Goal: Task Accomplishment & Management: Use online tool/utility

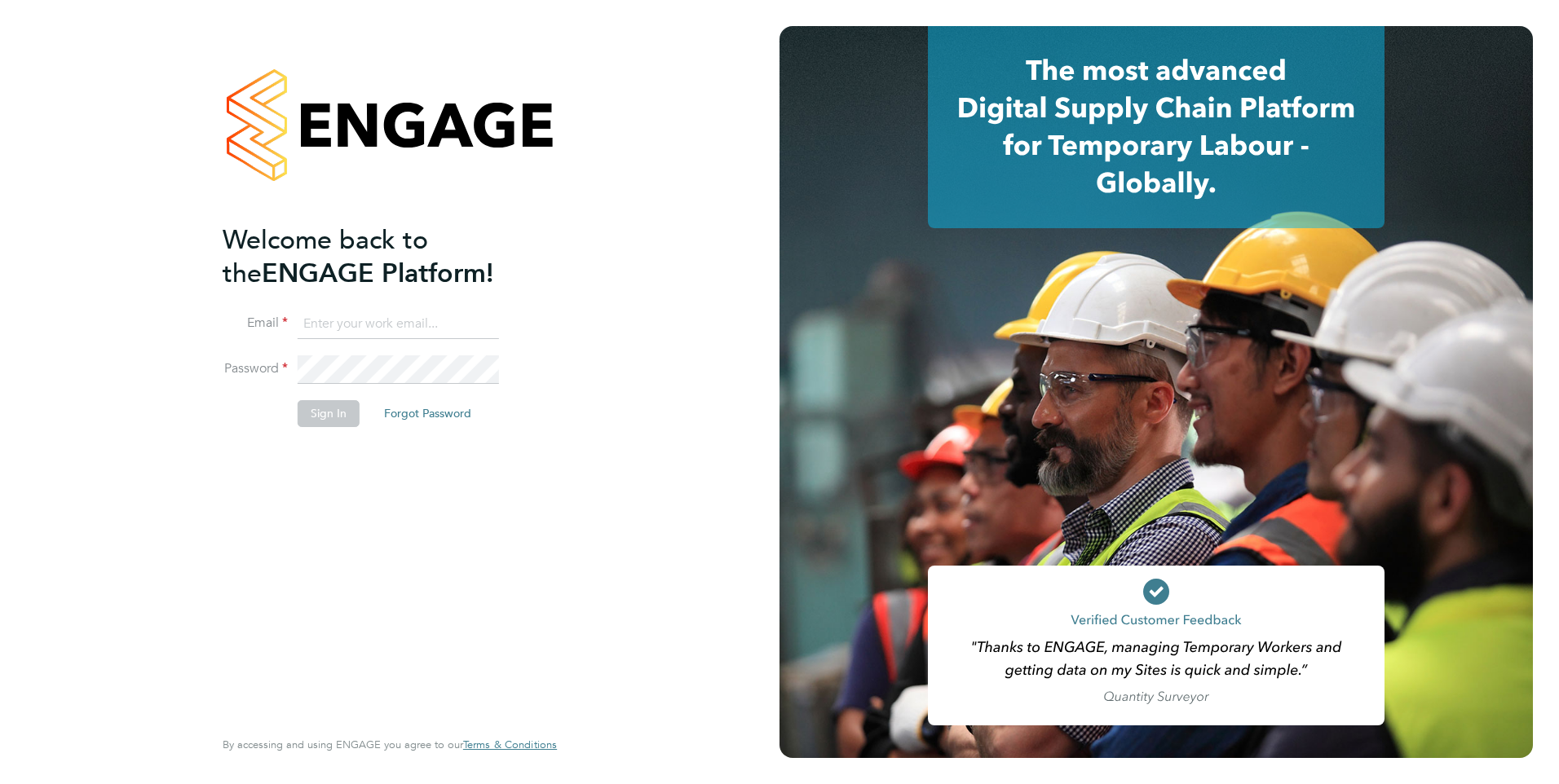
type input "nathan.morris@ncclondon.ac.uk"
click at [334, 410] on button "Sign In" at bounding box center [328, 414] width 62 height 26
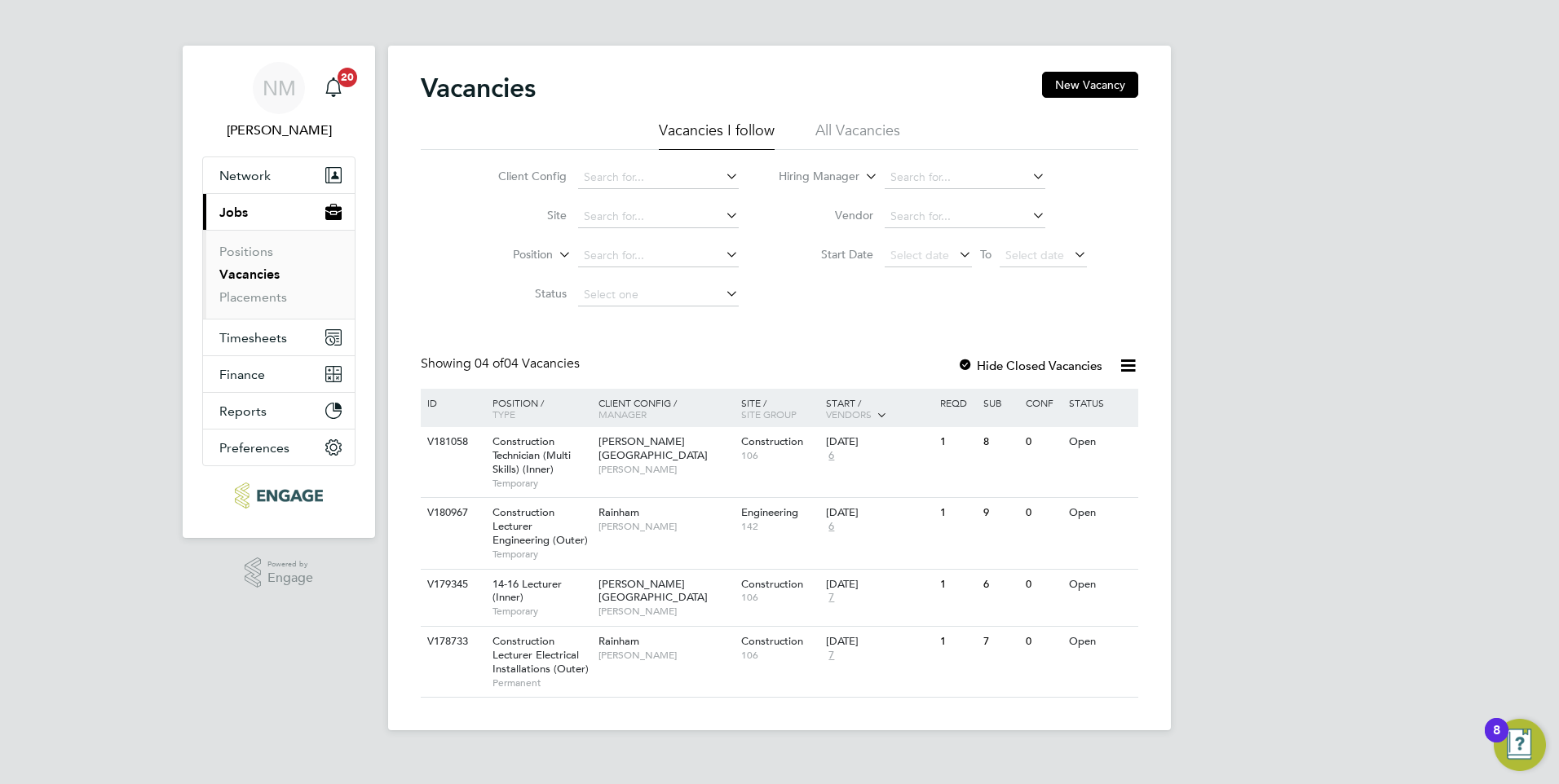
click at [250, 277] on link "Vacancies" at bounding box center [249, 274] width 60 height 16
click at [698, 538] on div "[PERSON_NAME]" at bounding box center [665, 518] width 142 height 42
click at [594, 537] on div "[PERSON_NAME]" at bounding box center [665, 518] width 142 height 42
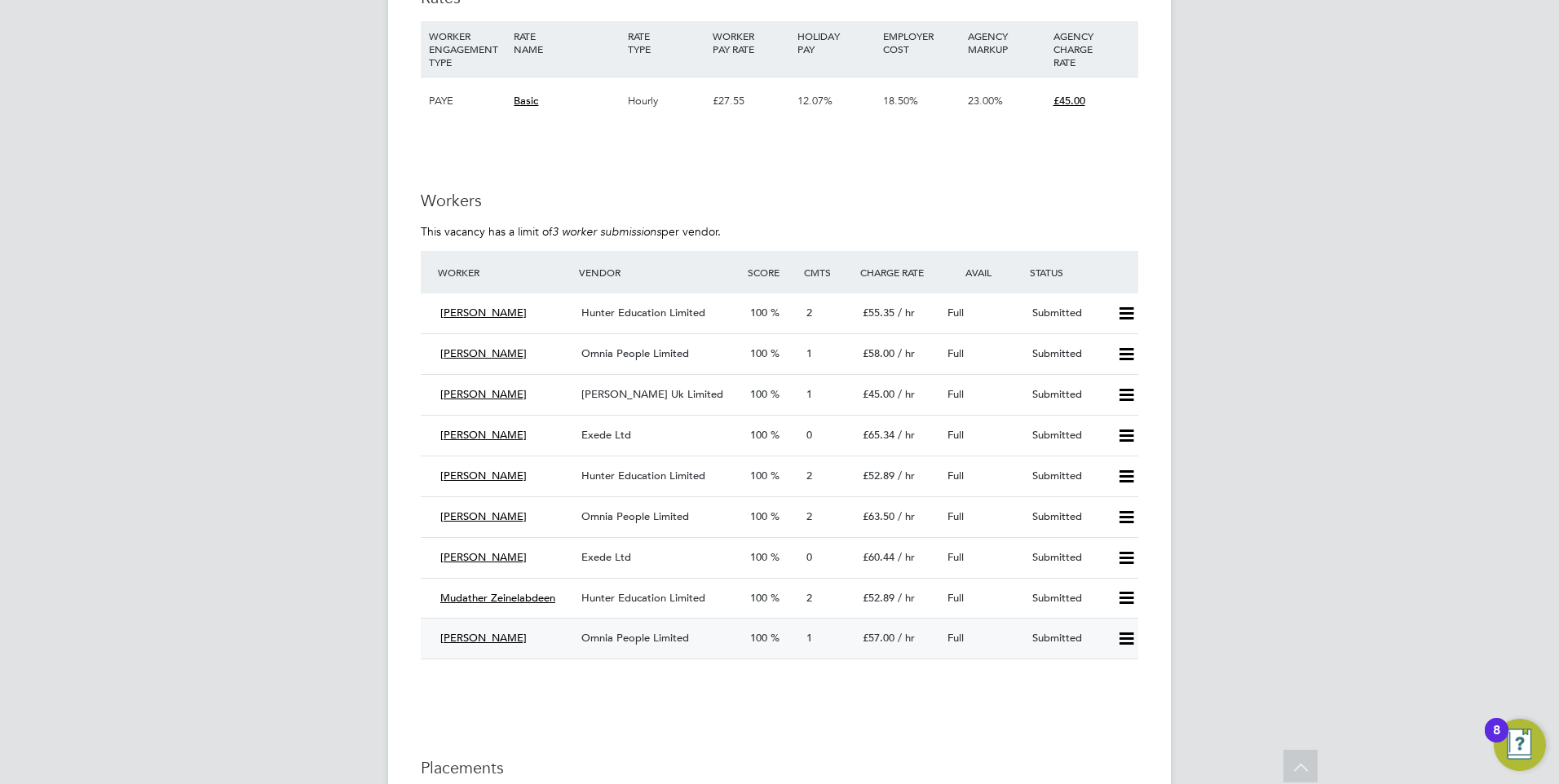
click at [644, 639] on span "Omnia People Limited" at bounding box center [634, 637] width 108 height 14
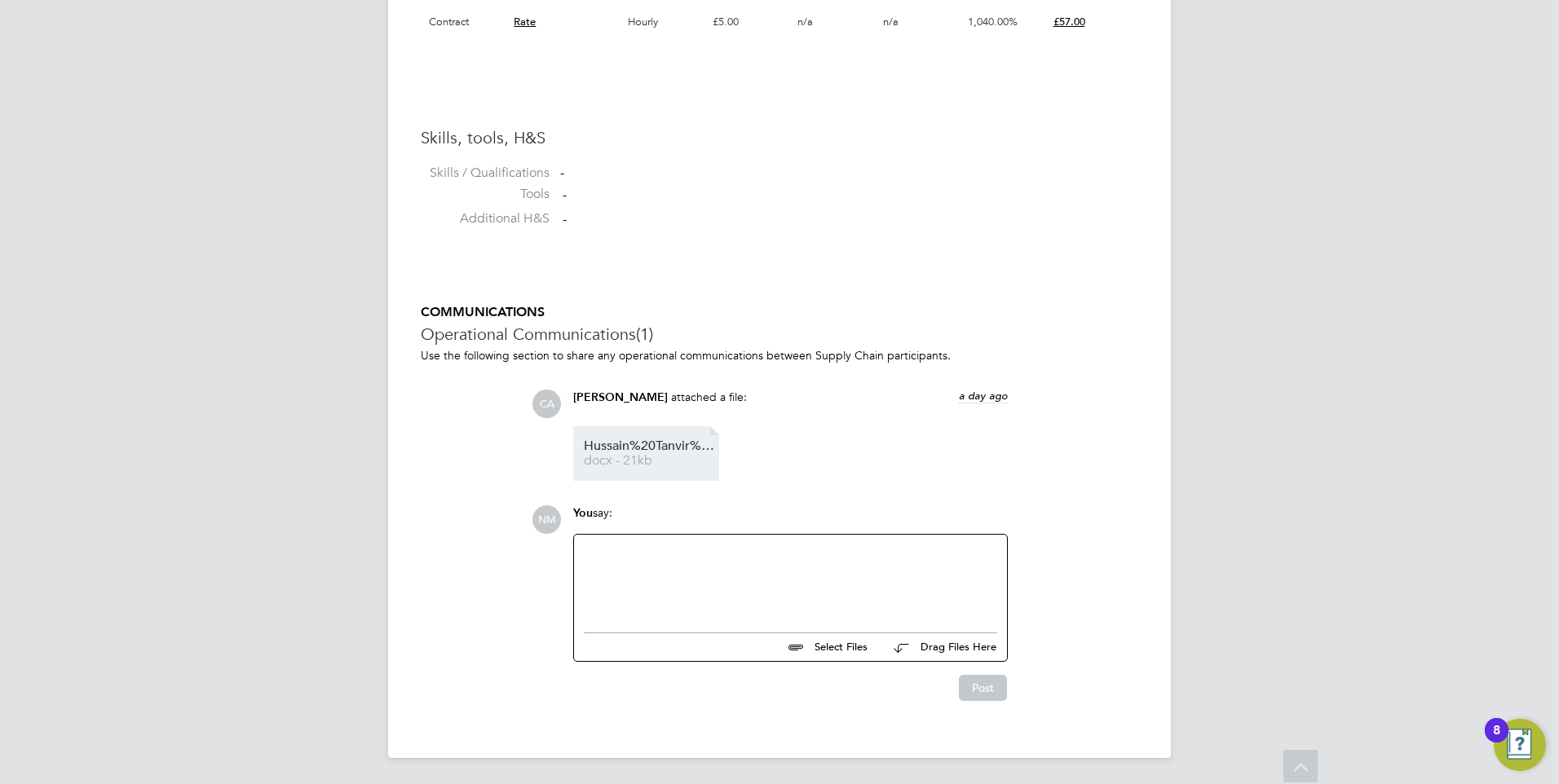
click at [639, 461] on span "docx - 21kb" at bounding box center [648, 460] width 130 height 12
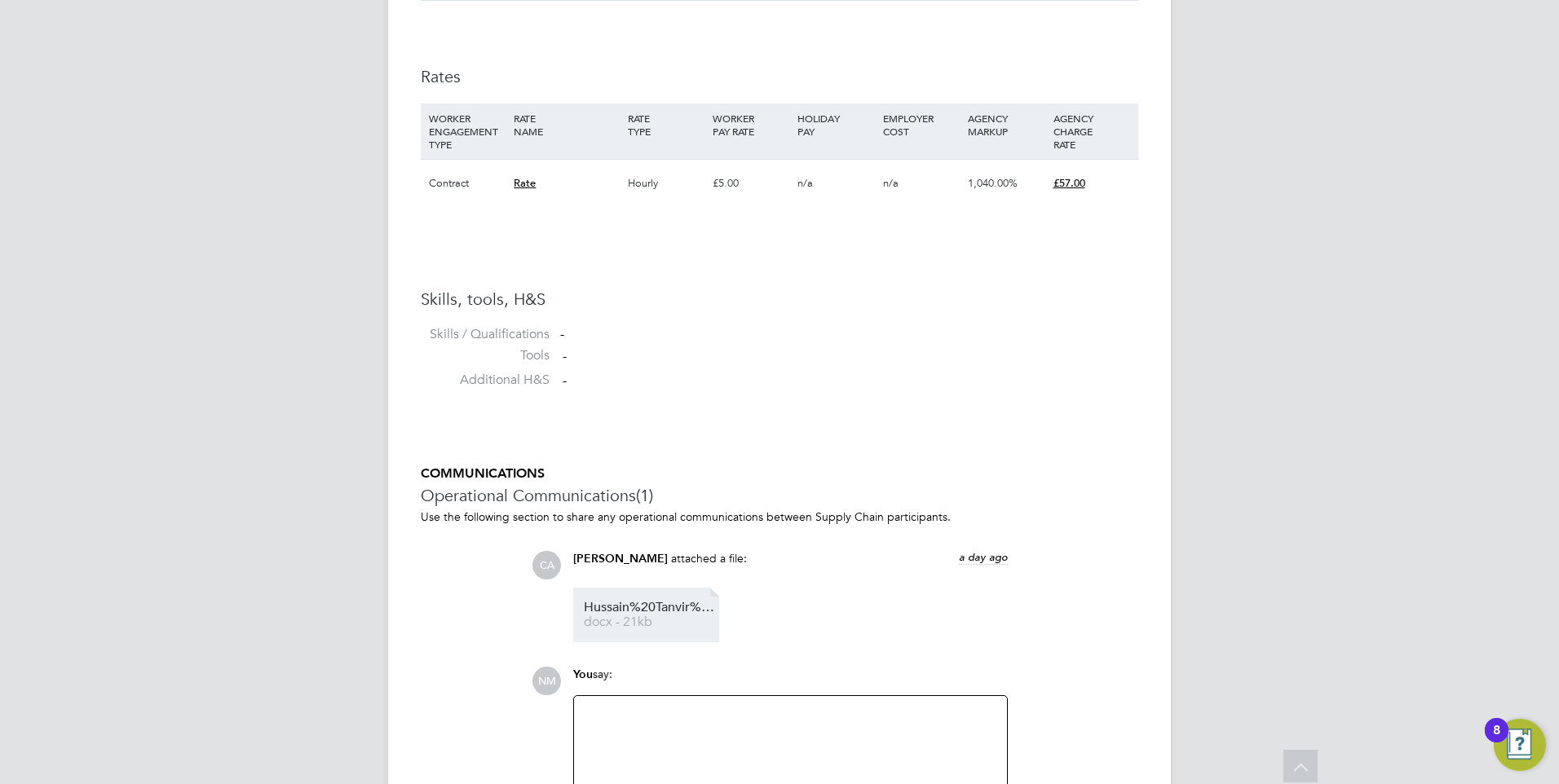
click at [644, 618] on span "docx - 21kb" at bounding box center [648, 622] width 130 height 12
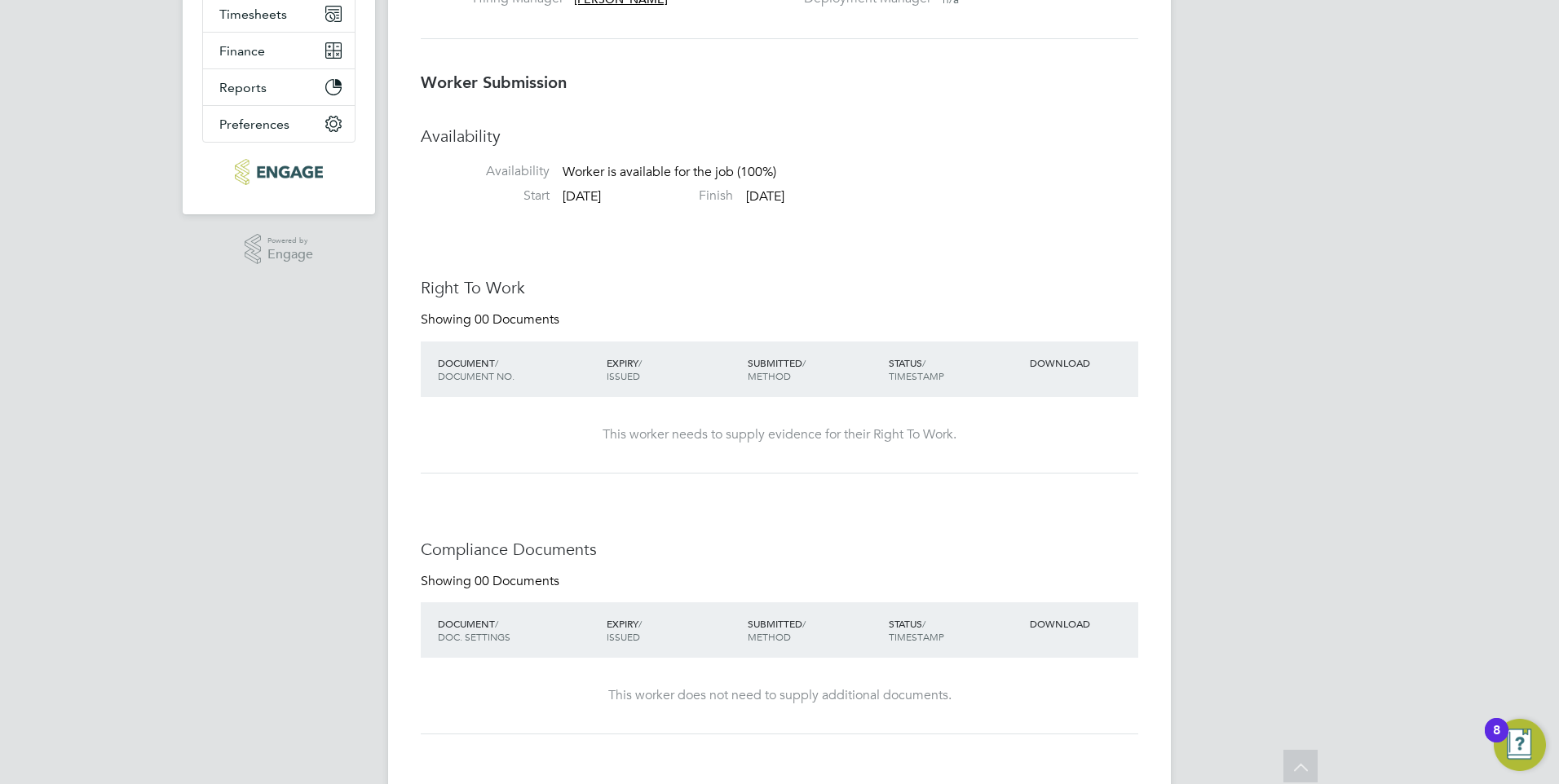
scroll to position [152, 0]
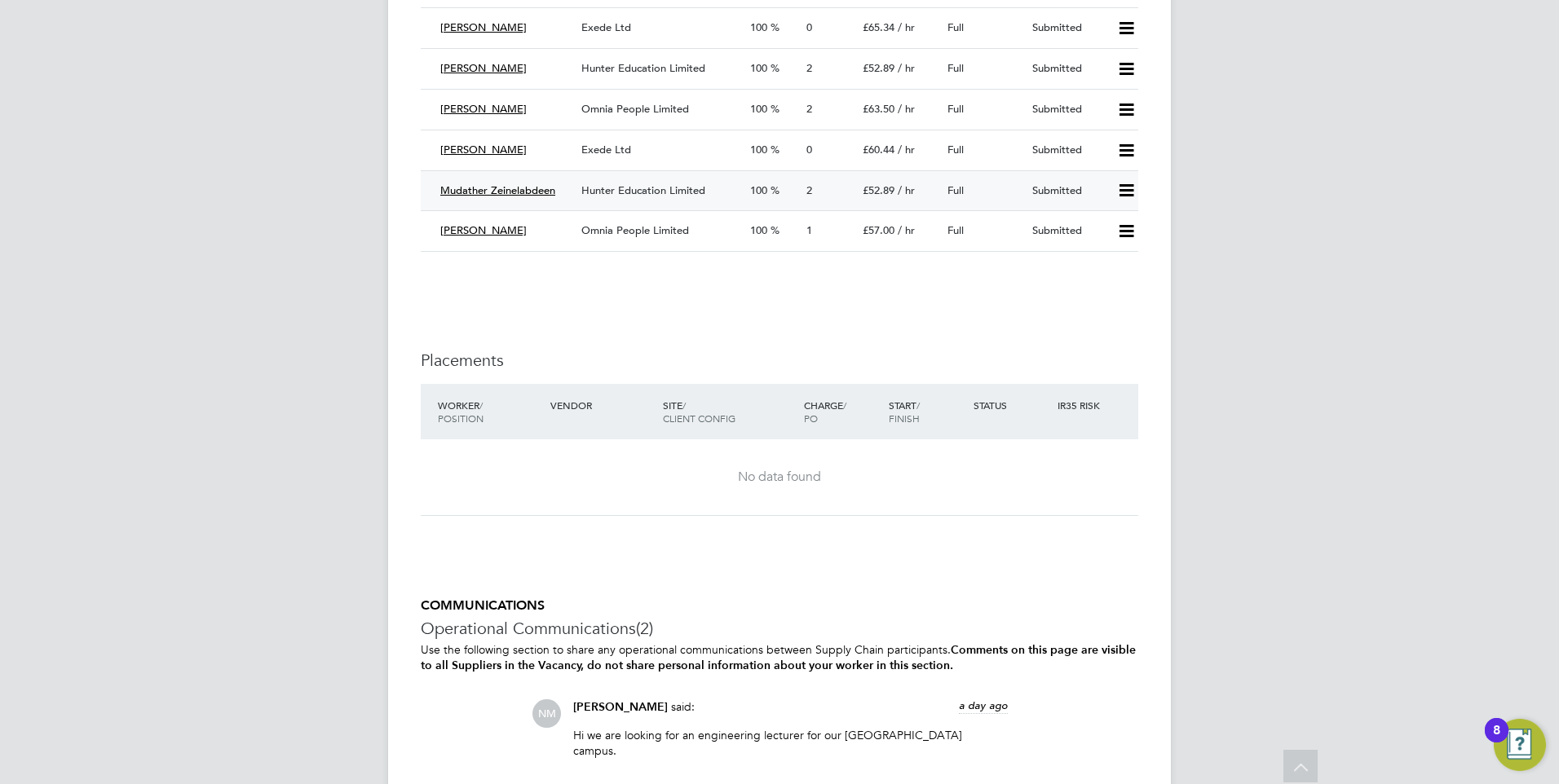
click at [650, 187] on span "Hunter Education Limited" at bounding box center [643, 190] width 124 height 14
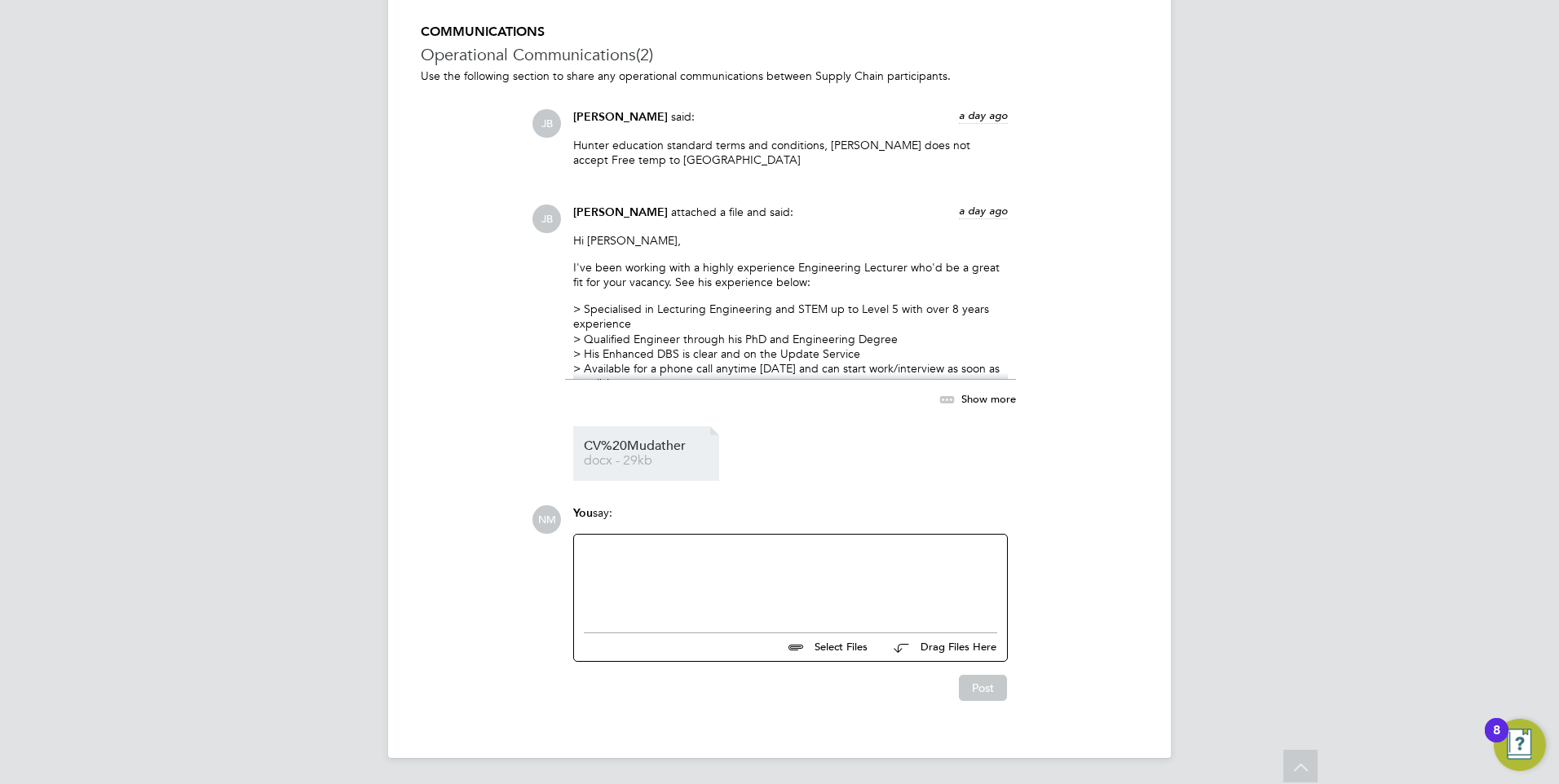
click at [648, 463] on span "docx - 29kb" at bounding box center [648, 460] width 130 height 12
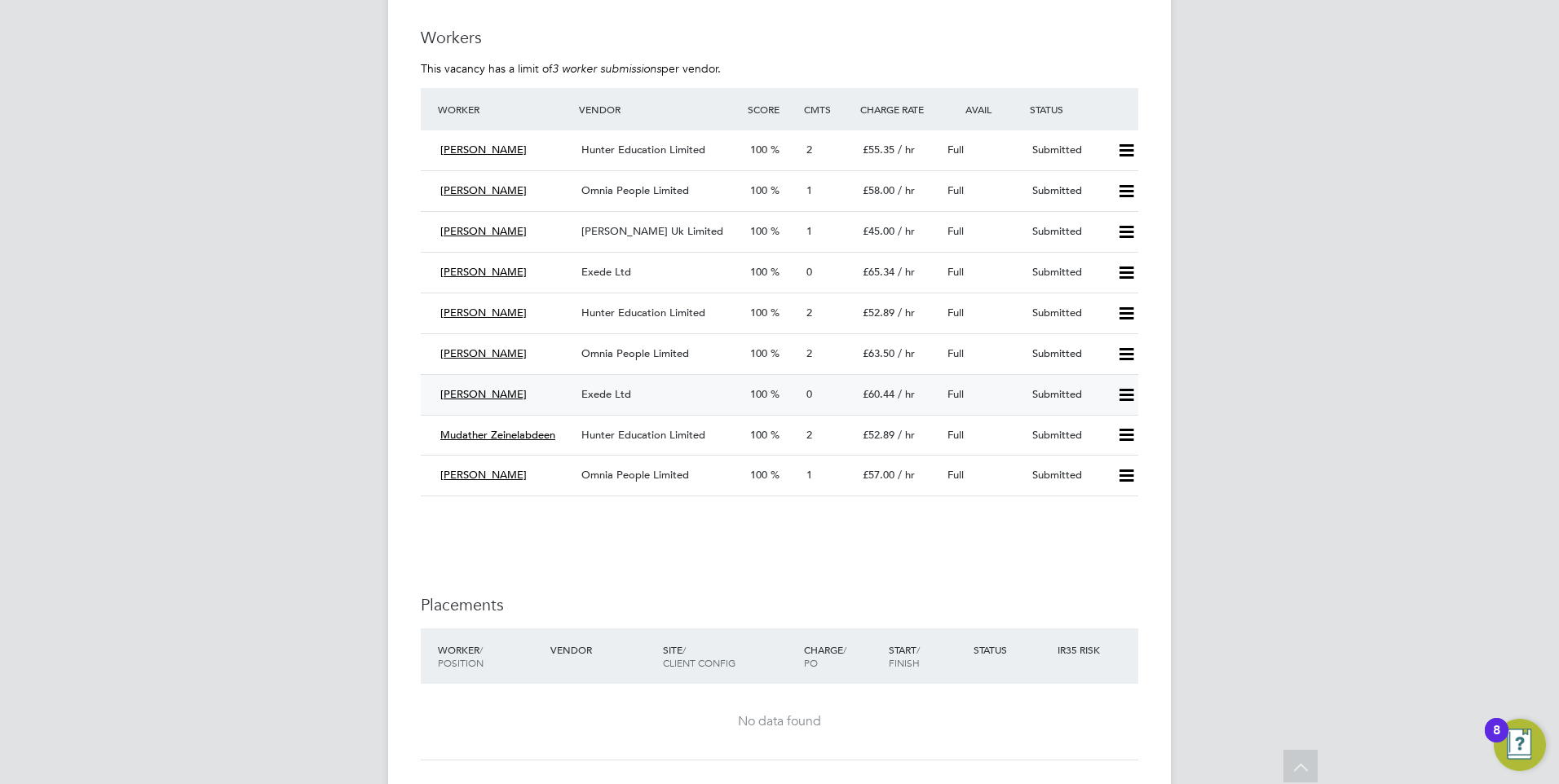
click at [498, 390] on span "Kingsley Ngo" at bounding box center [484, 394] width 86 height 14
click at [616, 396] on span "Exede Ltd" at bounding box center [605, 394] width 50 height 14
